Goal: Information Seeking & Learning: Learn about a topic

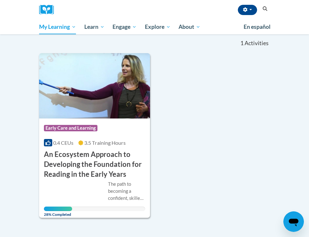
scroll to position [110, 0]
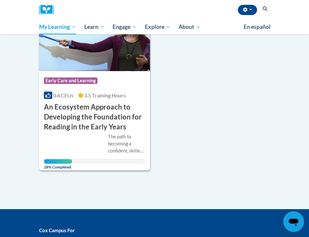
click at [104, 97] on span "3.5 Training Hours" at bounding box center [104, 95] width 41 height 6
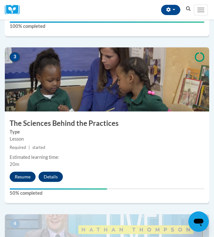
scroll to position [475, 0]
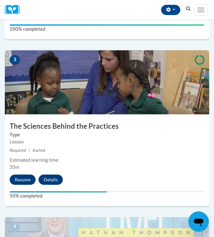
click at [22, 181] on button "Resume" at bounding box center [23, 180] width 26 height 10
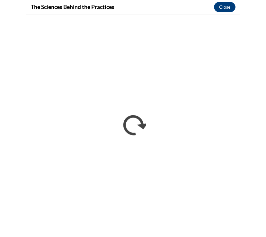
scroll to position [0, 0]
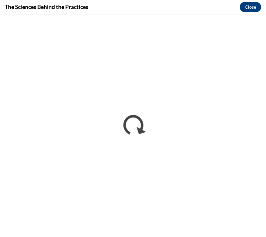
click at [248, 8] on button "Close" at bounding box center [249, 7] width 21 height 10
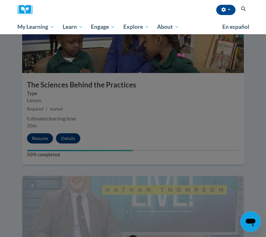
scroll to position [574, 0]
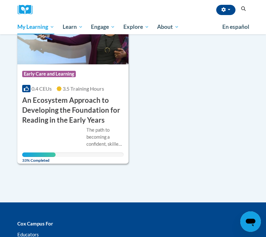
scroll to position [118, 0]
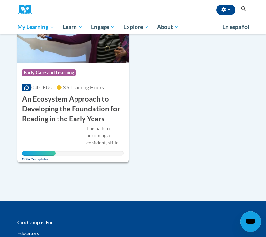
click at [80, 116] on h3 "An Ecosystem Approach to Developing the Foundation for Reading in the Early Yea…" at bounding box center [72, 109] width 101 height 30
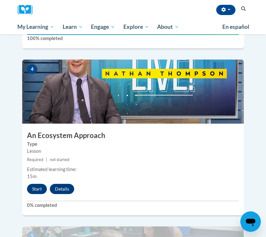
scroll to position [688, 0]
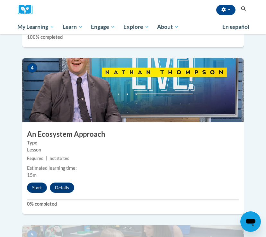
click at [37, 183] on button "Start" at bounding box center [37, 188] width 20 height 10
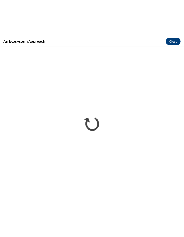
scroll to position [0, 0]
